Goal: Task Accomplishment & Management: Manage account settings

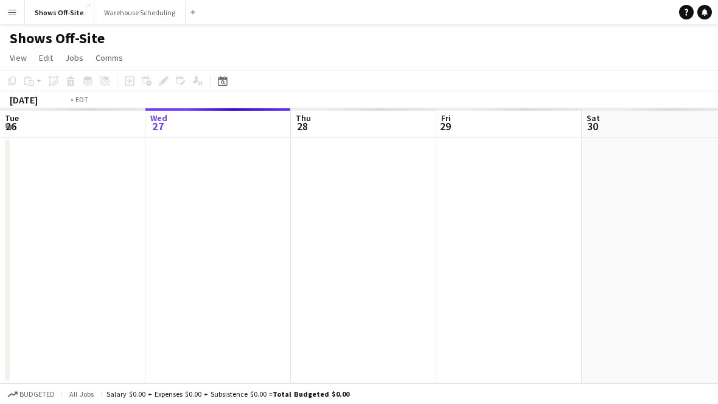
scroll to position [0, 419]
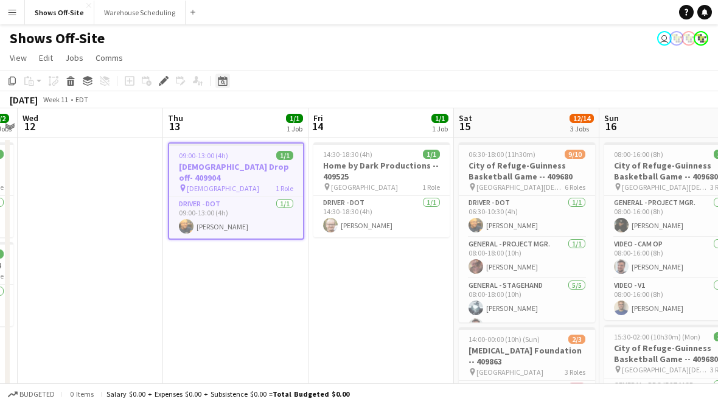
click at [223, 84] on icon "Date picker" at bounding box center [223, 81] width 10 height 10
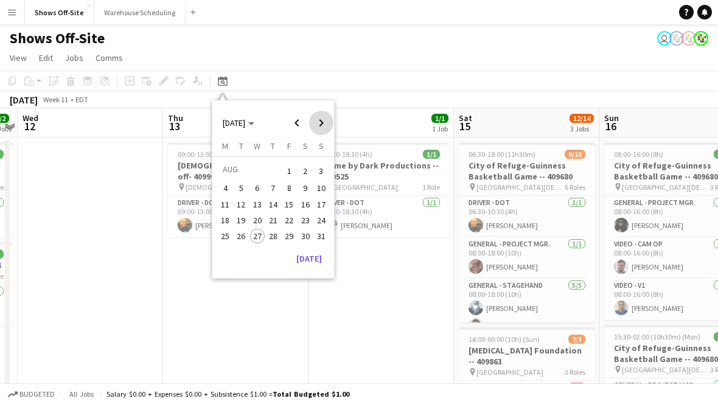
click at [313, 120] on span "Next month" at bounding box center [321, 123] width 24 height 24
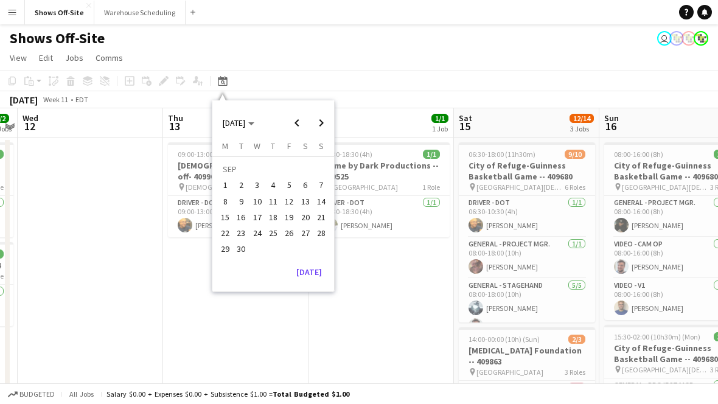
click at [307, 182] on span "6" at bounding box center [305, 185] width 15 height 15
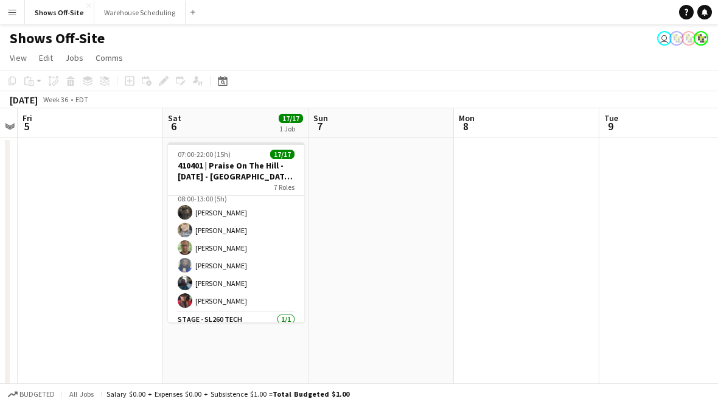
scroll to position [0, 0]
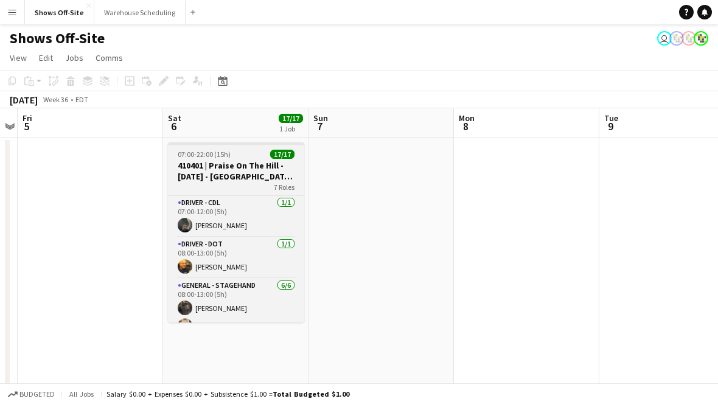
click at [240, 155] on div "07:00-22:00 (15h) 17/17" at bounding box center [236, 154] width 136 height 9
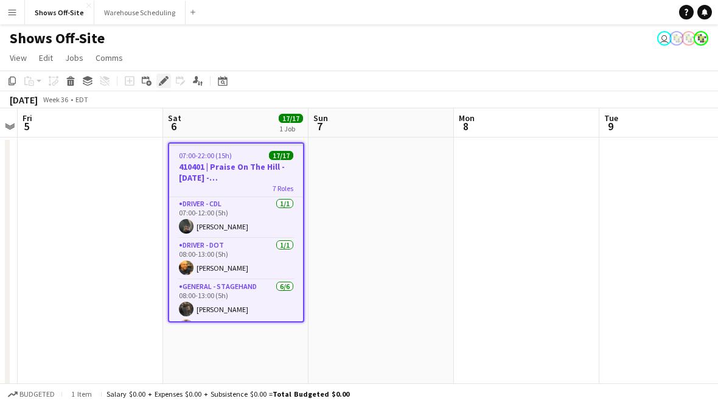
click at [165, 85] on icon "Edit" at bounding box center [164, 81] width 10 height 10
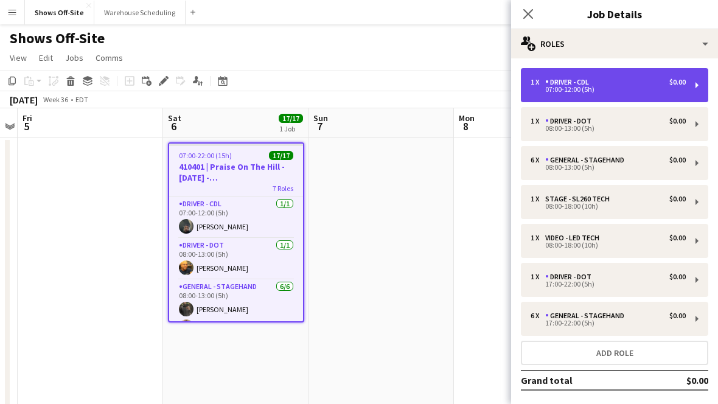
click at [622, 72] on div "1 x Driver - CDL $0.00 07:00-12:00 (5h)" at bounding box center [614, 85] width 187 height 34
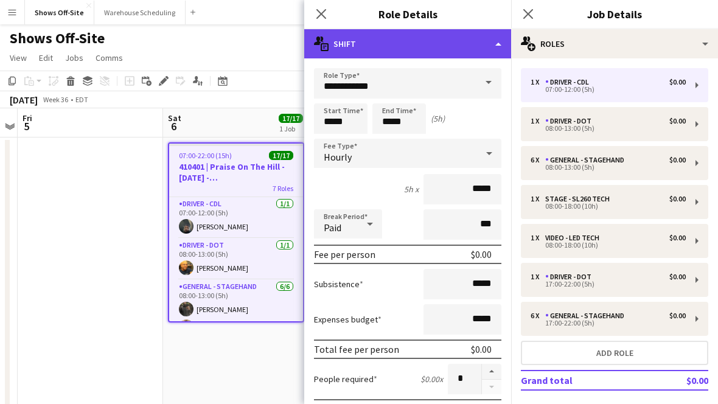
click at [434, 52] on div "multiple-actions-text Shift" at bounding box center [407, 43] width 207 height 29
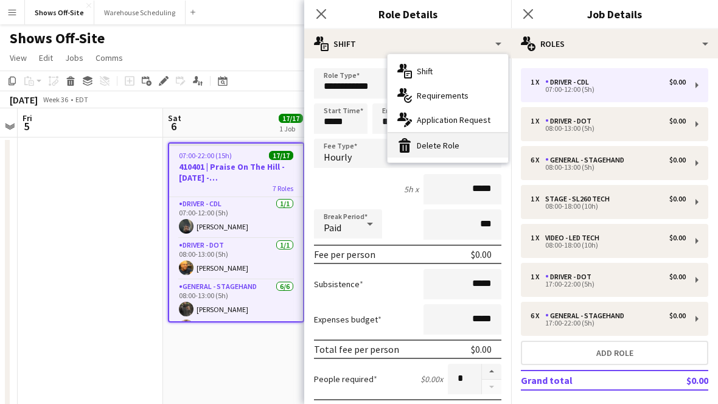
click at [433, 143] on div "bin-2 Delete Role" at bounding box center [447, 145] width 120 height 24
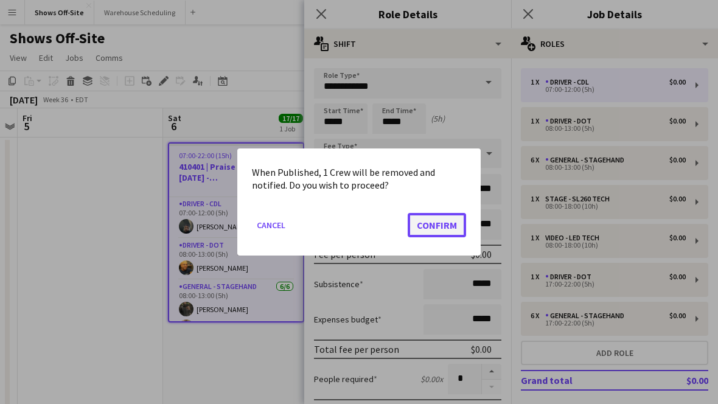
click at [460, 223] on button "Confirm" at bounding box center [437, 225] width 58 height 24
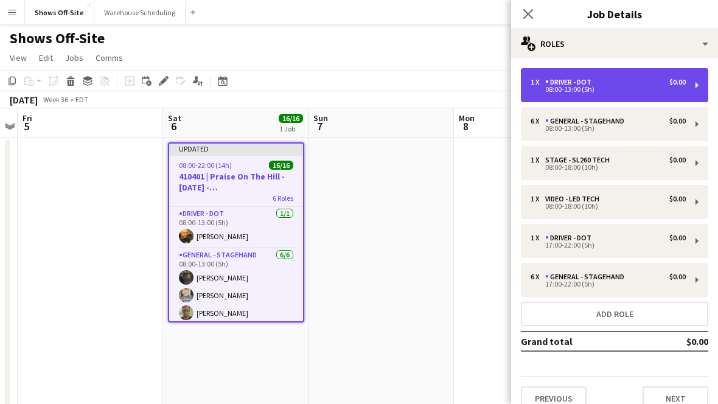
click at [597, 99] on div "1 x Driver - DOT $0.00 08:00-13:00 (5h)" at bounding box center [614, 85] width 187 height 34
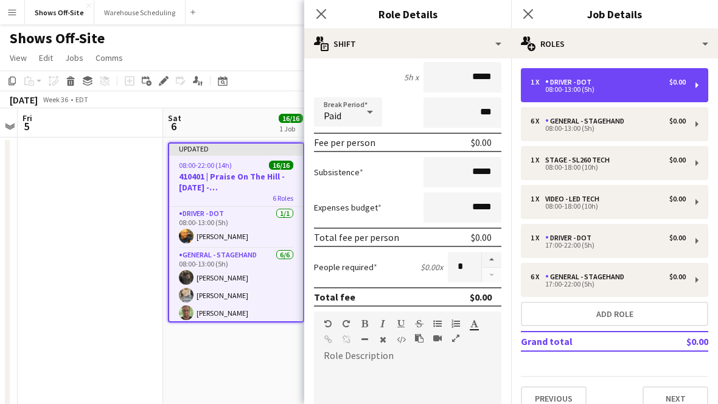
scroll to position [147, 0]
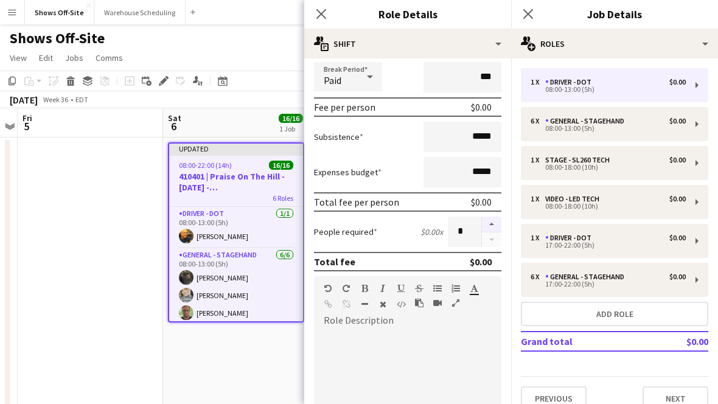
click at [490, 220] on button "button" at bounding box center [491, 225] width 19 height 16
type input "*"
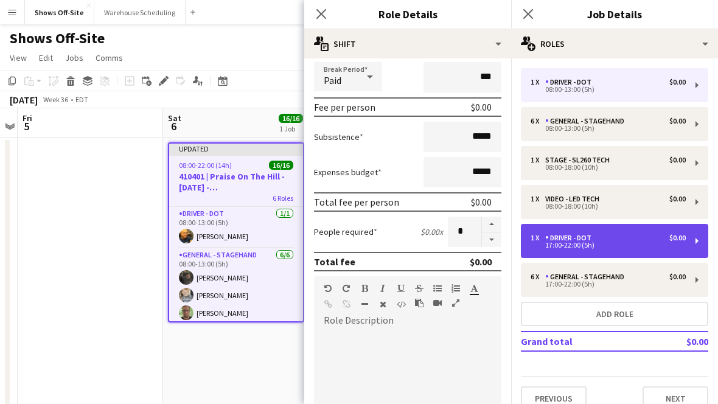
click at [576, 256] on div "1 x Driver - DOT $0.00 17:00-22:00 (5h)" at bounding box center [614, 241] width 187 height 34
type input "*****"
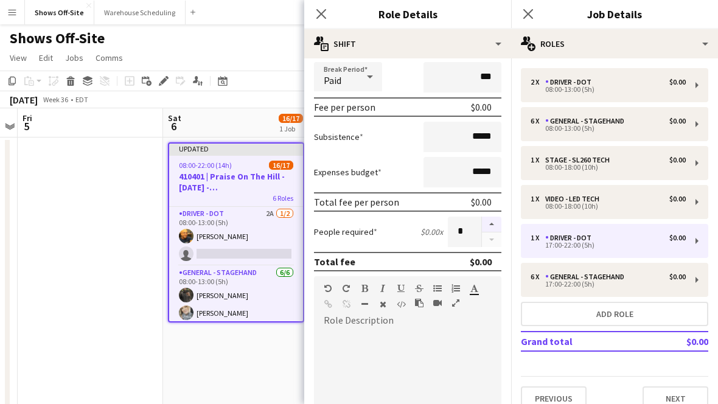
click at [492, 224] on button "button" at bounding box center [491, 225] width 19 height 16
type input "*"
click at [318, 19] on app-icon "Close pop-in" at bounding box center [322, 14] width 18 height 18
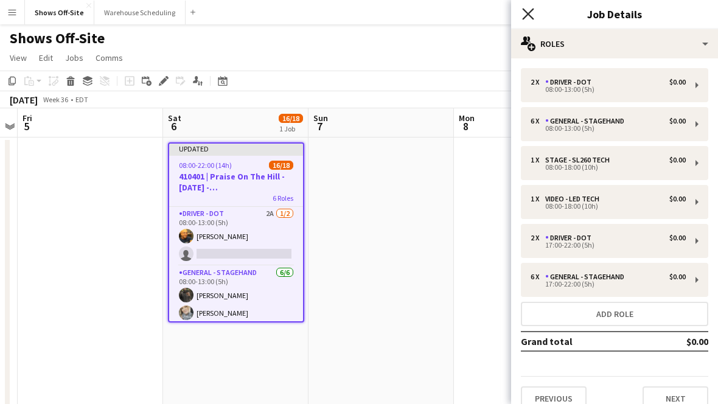
click at [530, 9] on icon "Close pop-in" at bounding box center [528, 14] width 12 height 12
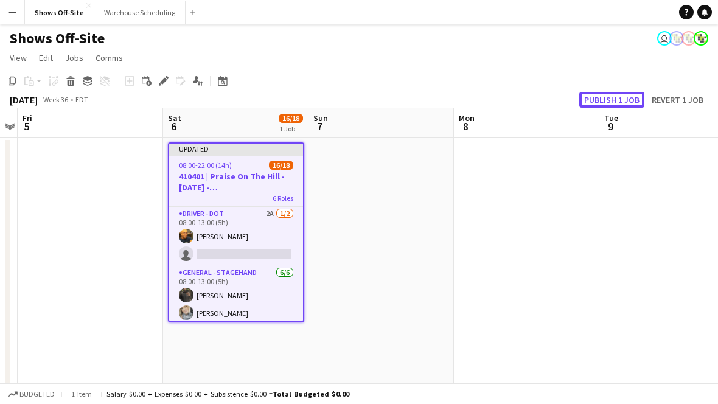
click at [607, 100] on button "Publish 1 job" at bounding box center [611, 100] width 65 height 16
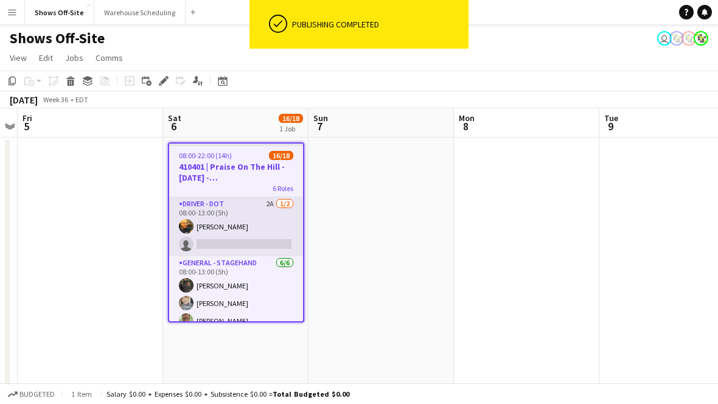
click at [249, 231] on app-card-role "Driver - DOT 2A [DATE] 08:00-13:00 (5h) [PERSON_NAME] single-neutral-actions" at bounding box center [236, 226] width 134 height 59
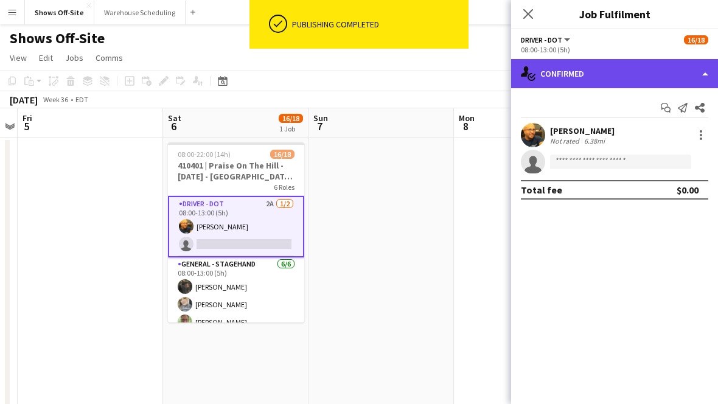
click at [610, 79] on div "single-neutral-actions-check-2 Confirmed" at bounding box center [614, 73] width 207 height 29
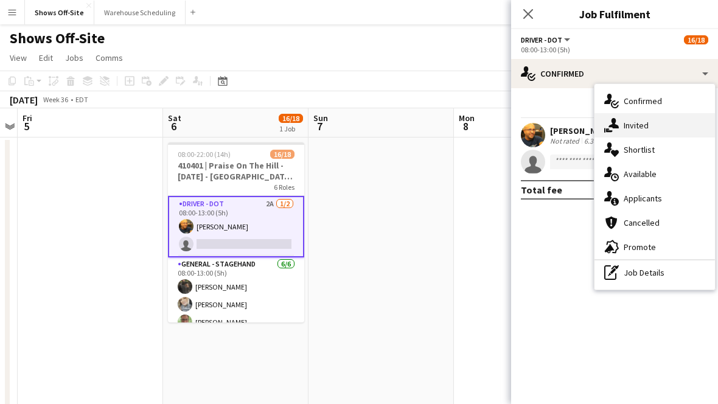
click at [627, 120] on div "single-neutral-actions-share-1 Invited" at bounding box center [654, 125] width 120 height 24
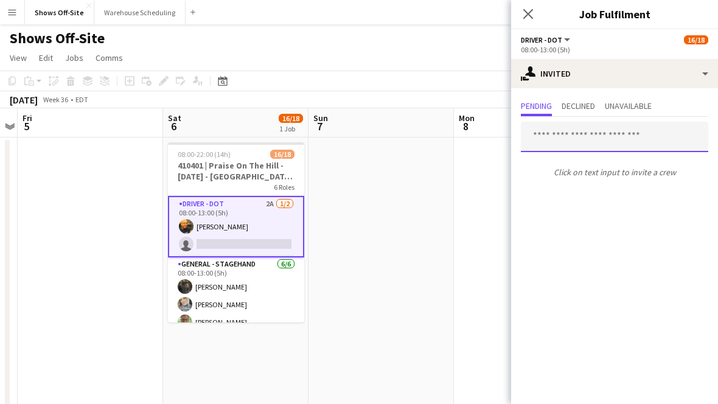
click at [593, 137] on input "text" at bounding box center [614, 137] width 187 height 30
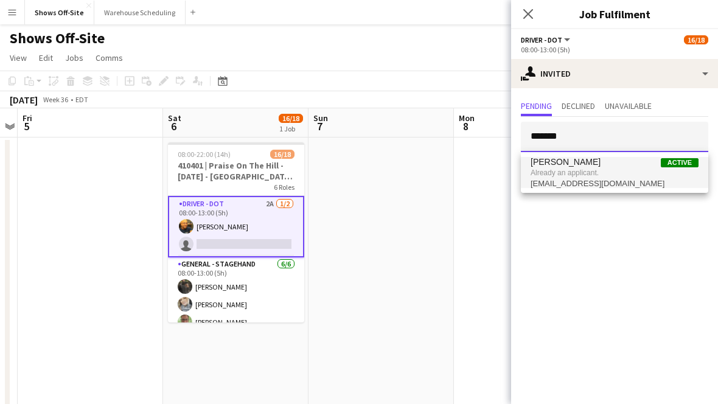
type input "*******"
click at [620, 159] on span "[PERSON_NAME] Active" at bounding box center [614, 162] width 168 height 10
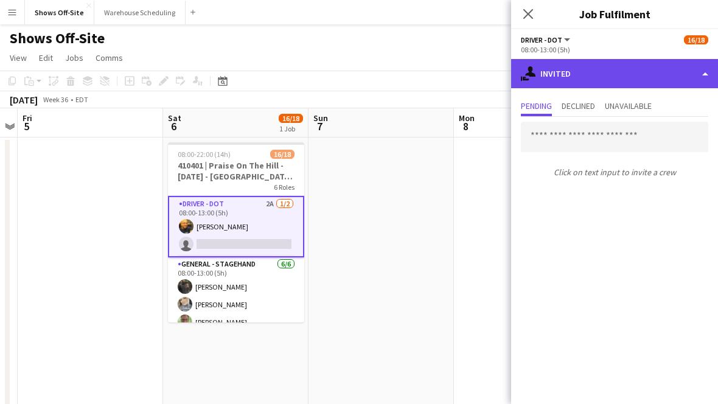
click at [599, 80] on div "single-neutral-actions-share-1 Invited" at bounding box center [614, 73] width 207 height 29
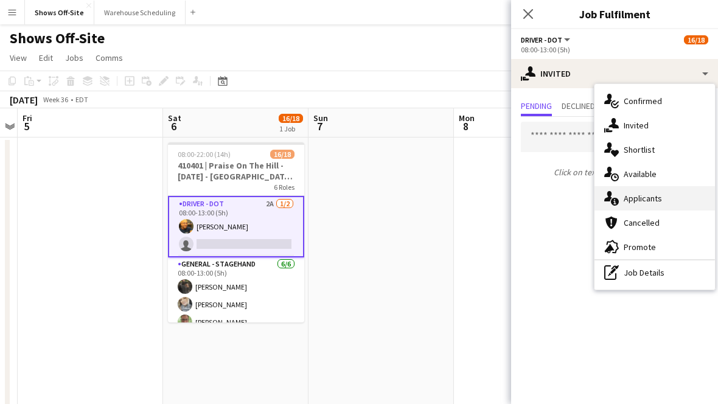
click at [633, 187] on div "single-neutral-actions-information Applicants" at bounding box center [654, 198] width 120 height 24
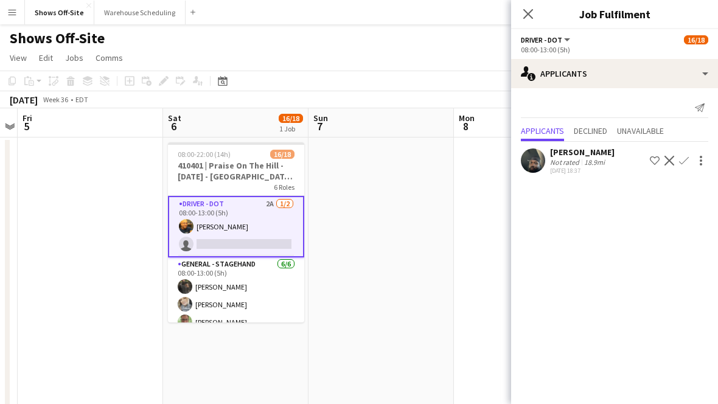
click at [685, 164] on app-icon "Confirm" at bounding box center [684, 161] width 10 height 10
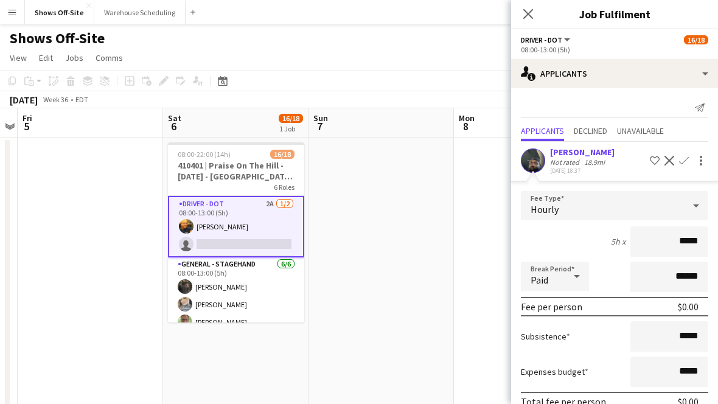
scroll to position [59, 0]
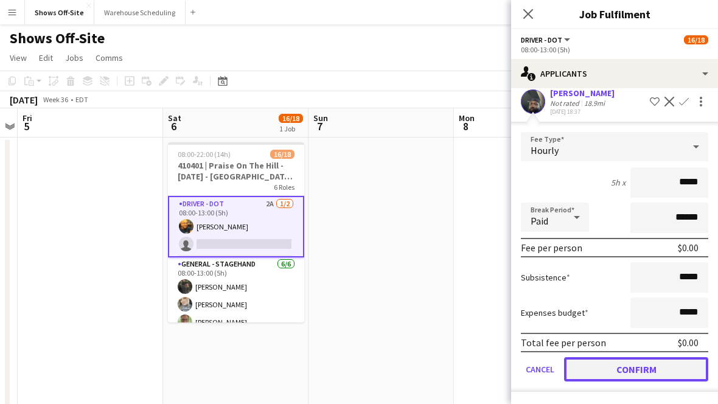
click at [656, 364] on button "Confirm" at bounding box center [636, 369] width 144 height 24
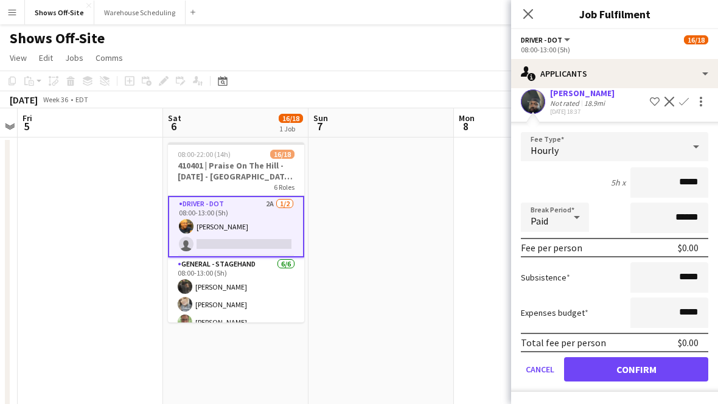
scroll to position [0, 0]
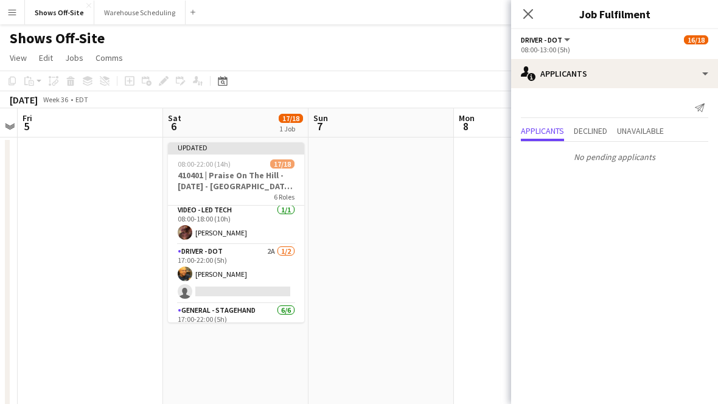
click at [246, 250] on app-card-role "Driver - DOT 2A [DATE] 17:00-22:00 (5h) [PERSON_NAME] single-neutral-actions" at bounding box center [236, 274] width 136 height 59
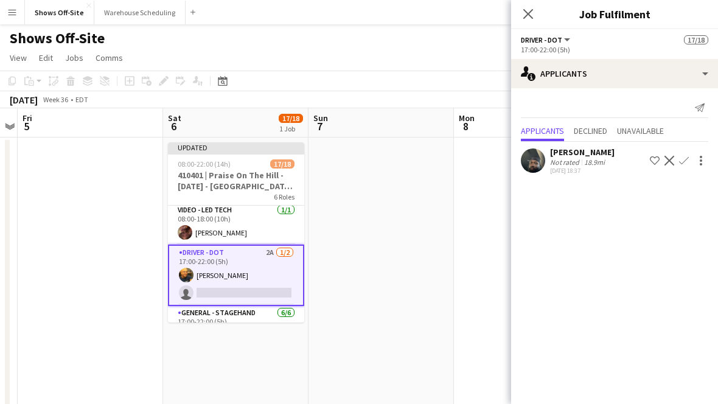
click at [686, 160] on app-icon "Confirm" at bounding box center [684, 161] width 10 height 10
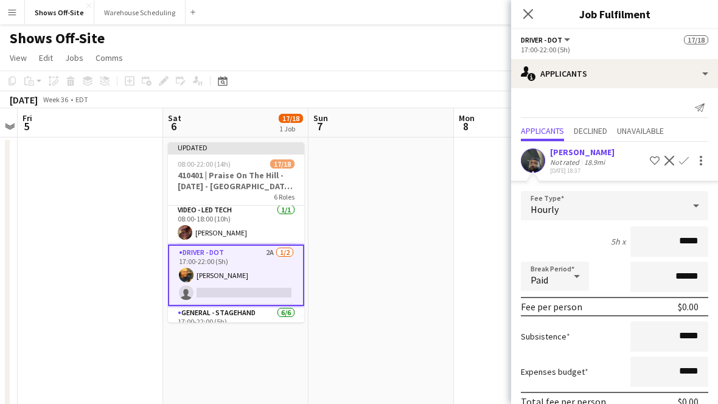
scroll to position [59, 0]
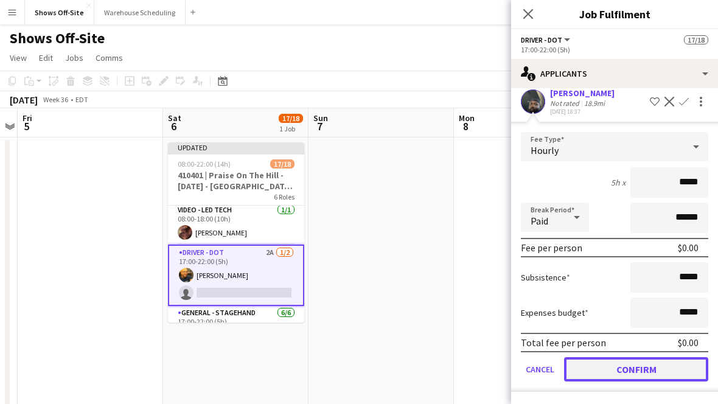
click at [631, 366] on button "Confirm" at bounding box center [636, 369] width 144 height 24
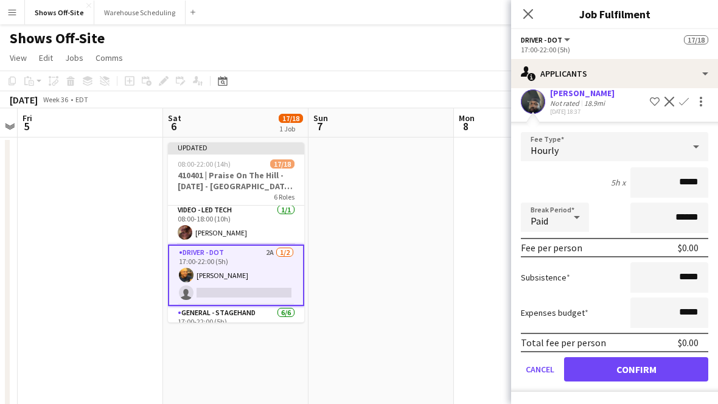
scroll to position [0, 0]
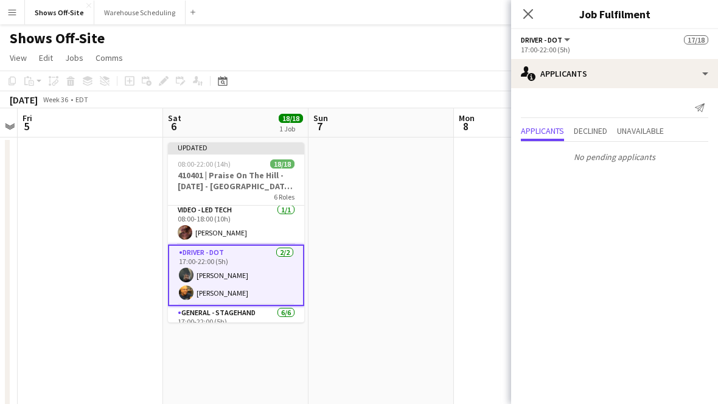
click at [525, 6] on div "Close pop-in" at bounding box center [528, 14] width 34 height 28
click at [534, 26] on div "Close pop-in" at bounding box center [528, 14] width 34 height 28
click at [530, 23] on div "Close pop-in" at bounding box center [528, 14] width 34 height 28
click at [528, 13] on icon at bounding box center [528, 14] width 12 height 12
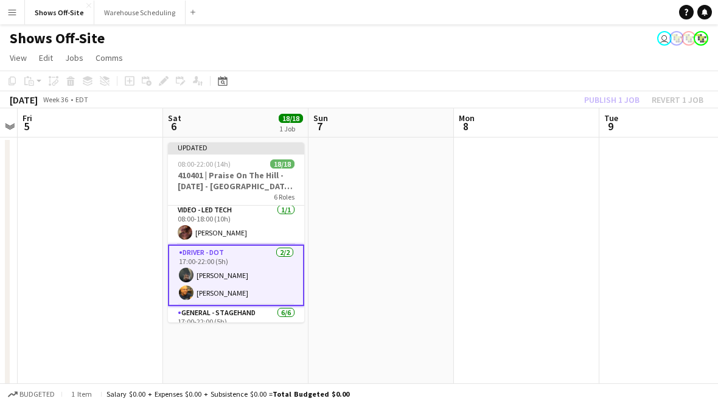
click at [608, 96] on div "Publish 1 job Revert 1 job" at bounding box center [643, 100] width 148 height 16
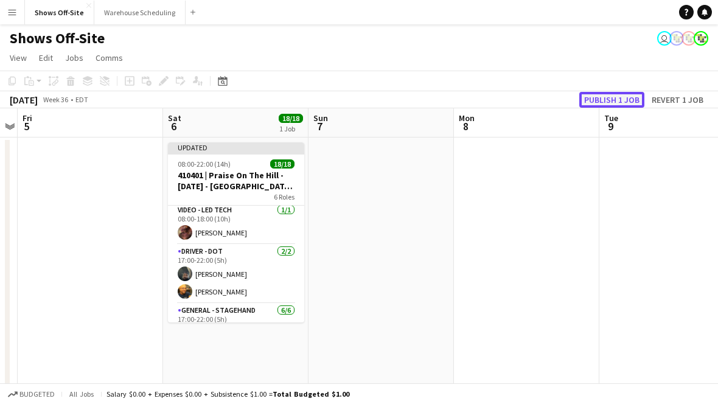
click at [609, 100] on button "Publish 1 job" at bounding box center [611, 100] width 65 height 16
